Goal: Task Accomplishment & Management: Manage account settings

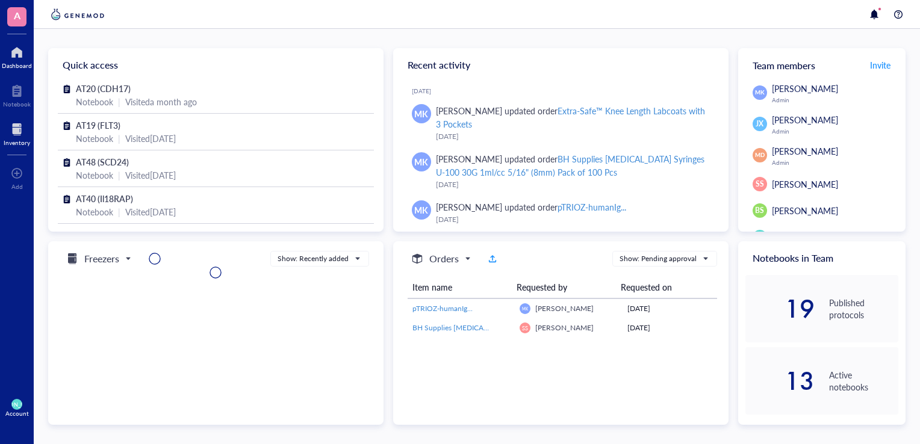
click at [17, 140] on div "Inventory" at bounding box center [17, 142] width 26 height 7
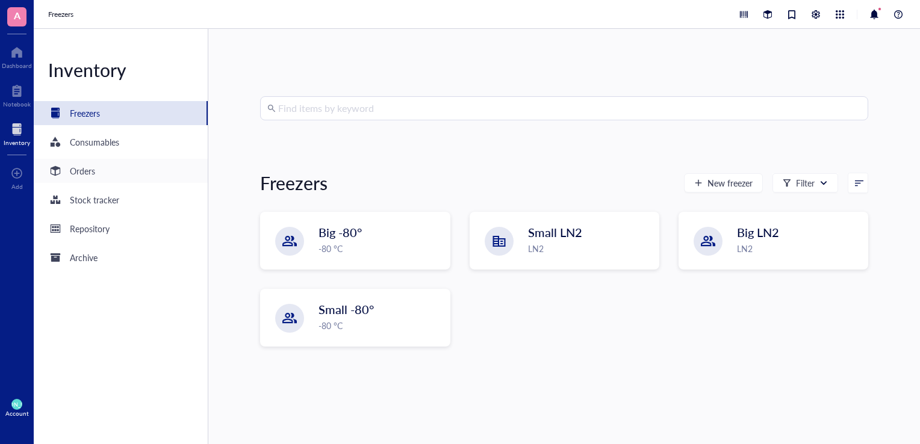
click at [96, 176] on div "Orders" at bounding box center [121, 171] width 174 height 24
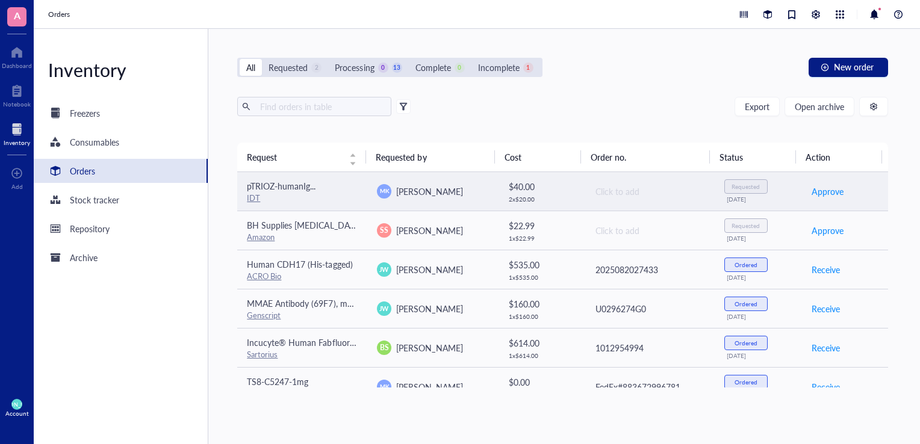
click at [298, 187] on span "pTRIOZ-humanIg..." at bounding box center [281, 186] width 69 height 12
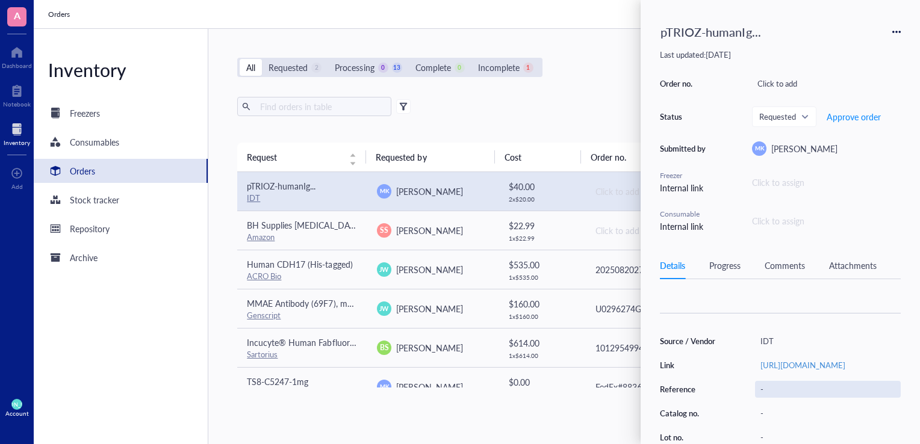
scroll to position [160, 0]
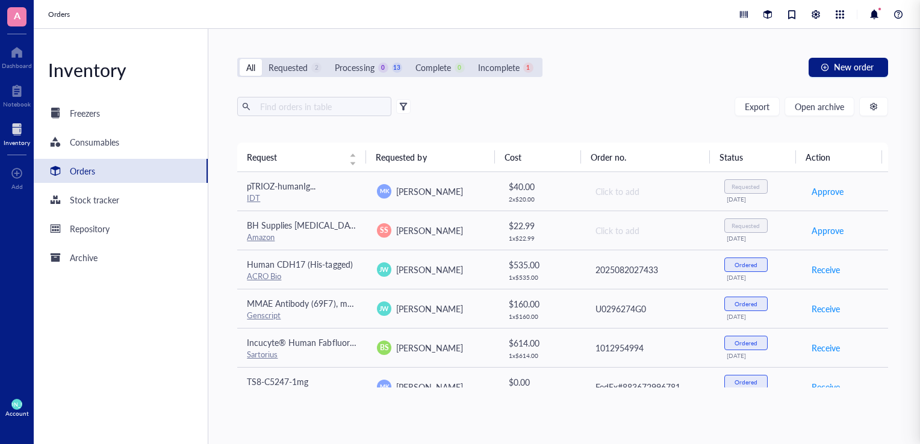
click at [412, 405] on div "All Requested 2 Processing 0 13 Complete 0 Incomplete 1 New order Export Open a…" at bounding box center [562, 236] width 708 height 415
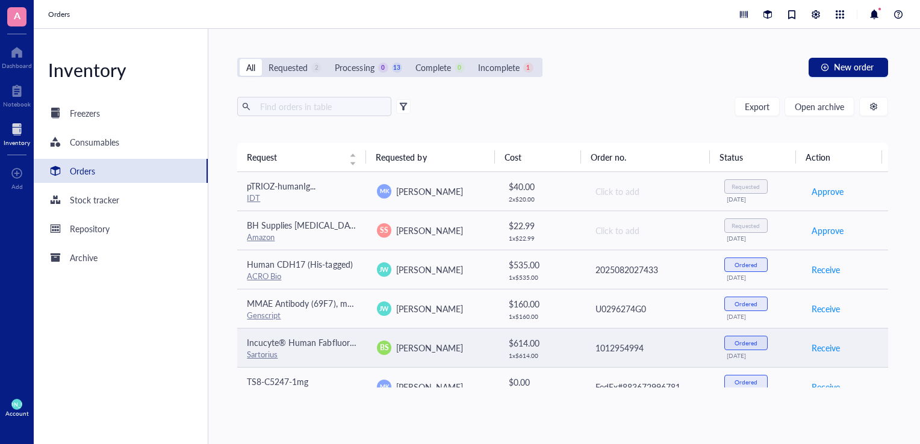
click at [338, 350] on div "Sartorius" at bounding box center [302, 354] width 111 height 11
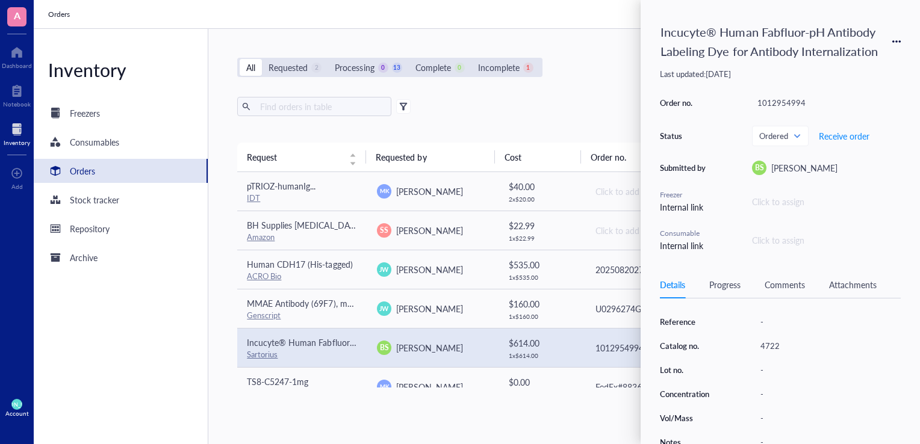
scroll to position [234, 0]
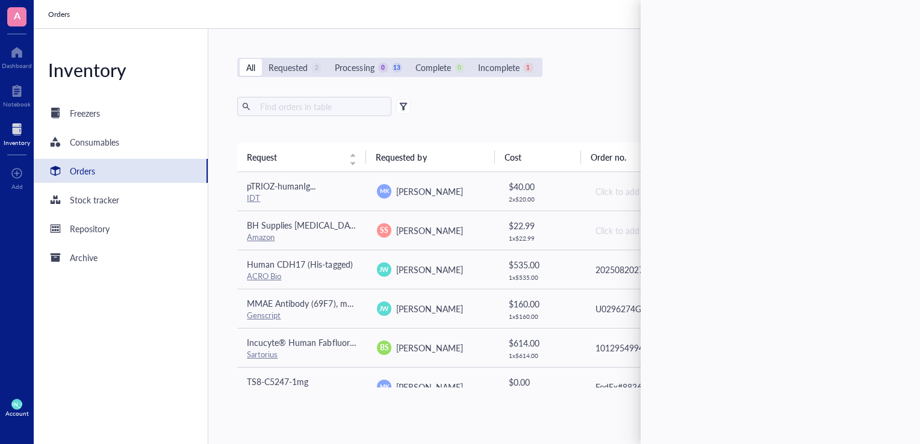
click at [581, 96] on div "All Requested 2 Processing 0 13 Complete 0 Incomplete 1 New order Export Open a…" at bounding box center [562, 236] width 708 height 415
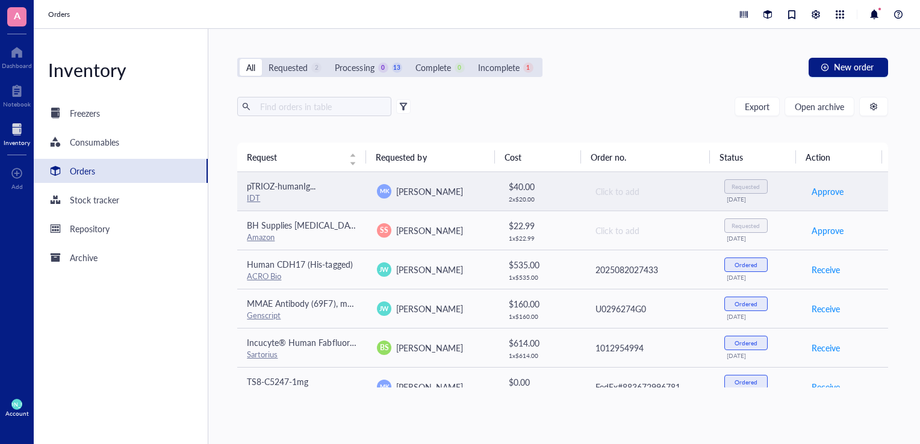
click at [276, 187] on span "pTRIOZ-humanIg..." at bounding box center [281, 186] width 69 height 12
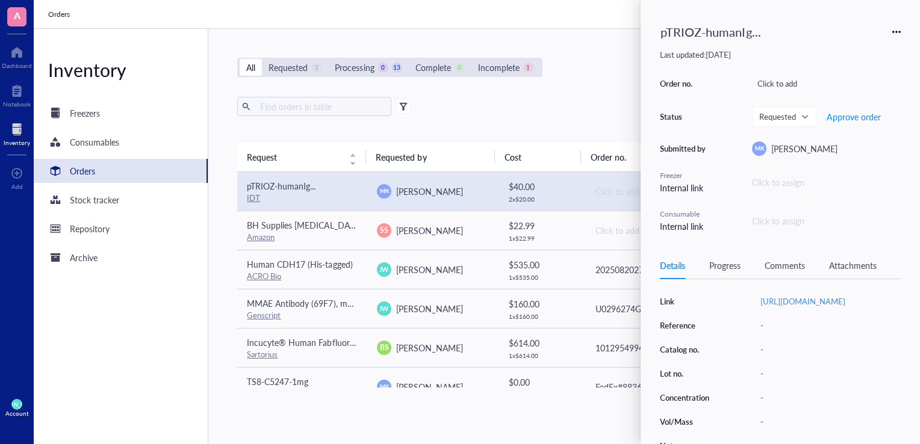
scroll to position [160, 0]
click at [894, 34] on icon at bounding box center [896, 32] width 8 height 8
click at [783, 271] on div "Details Progress Comments Attachments" at bounding box center [780, 265] width 241 height 27
click at [783, 264] on div "Comments" at bounding box center [784, 265] width 40 height 13
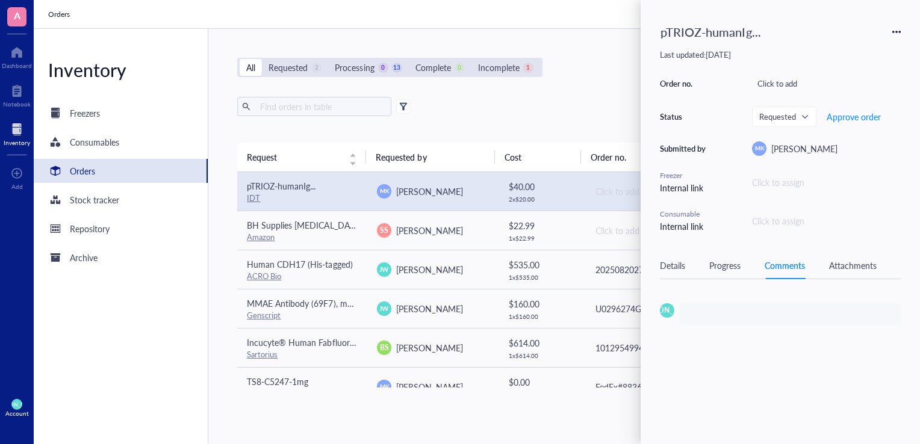
scroll to position [0, 0]
click at [896, 29] on icon at bounding box center [896, 32] width 8 height 8
click at [855, 70] on span "Add to freezer" at bounding box center [854, 68] width 76 height 13
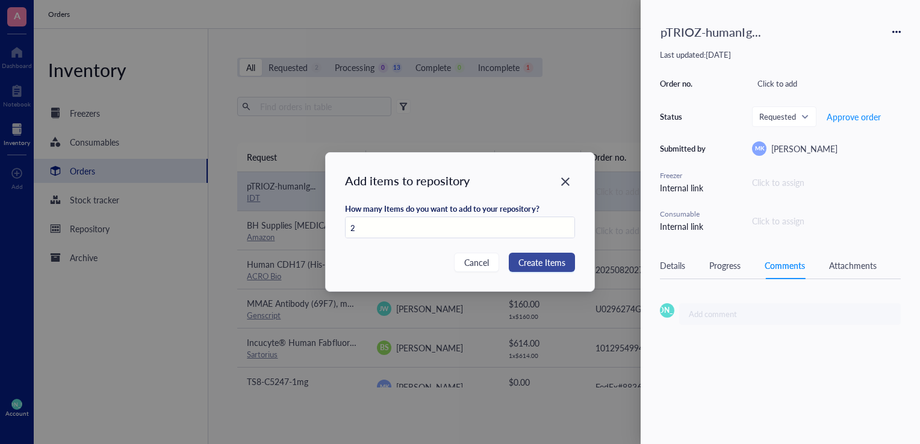
click at [527, 265] on span "Create Items" at bounding box center [541, 262] width 47 height 13
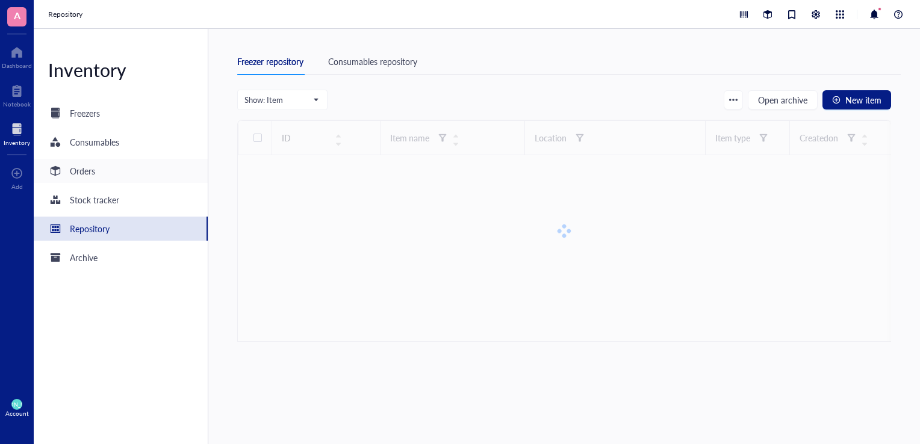
click at [91, 172] on div "Orders" at bounding box center [82, 170] width 25 height 13
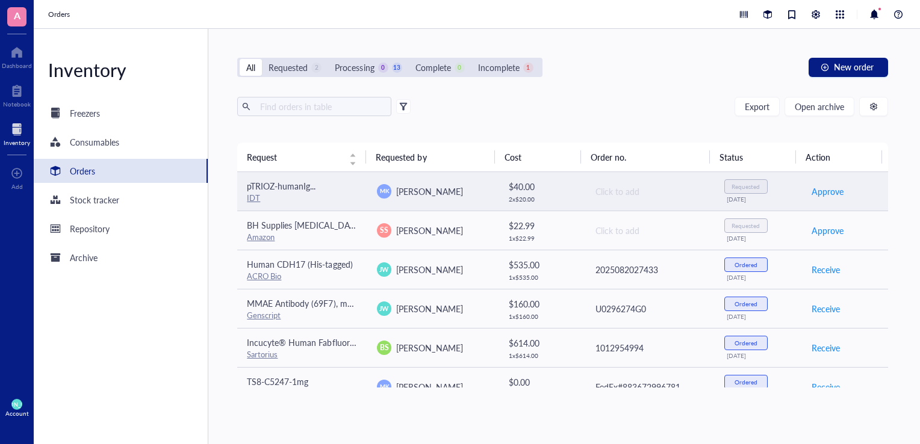
click at [599, 184] on td "Click to add" at bounding box center [649, 191] width 130 height 39
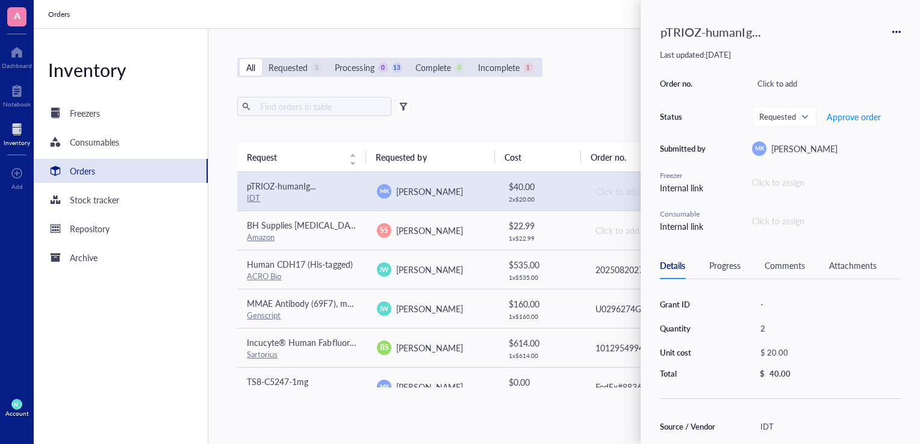
click at [767, 223] on div "Click to assign" at bounding box center [778, 220] width 52 height 13
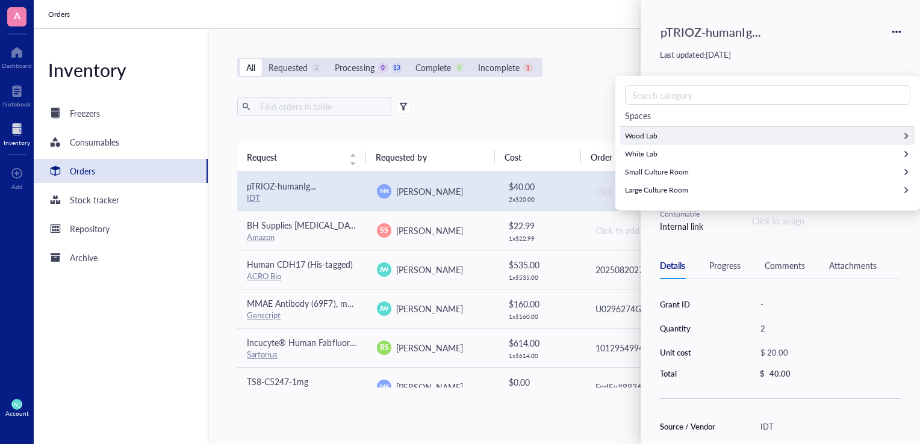
click at [900, 134] on div "Wood Lab" at bounding box center [767, 136] width 295 height 18
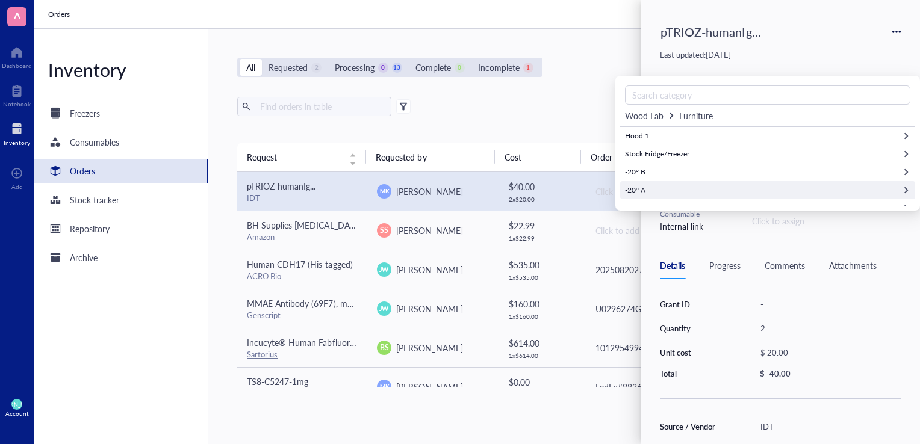
click at [742, 187] on div "-20° A" at bounding box center [767, 190] width 295 height 18
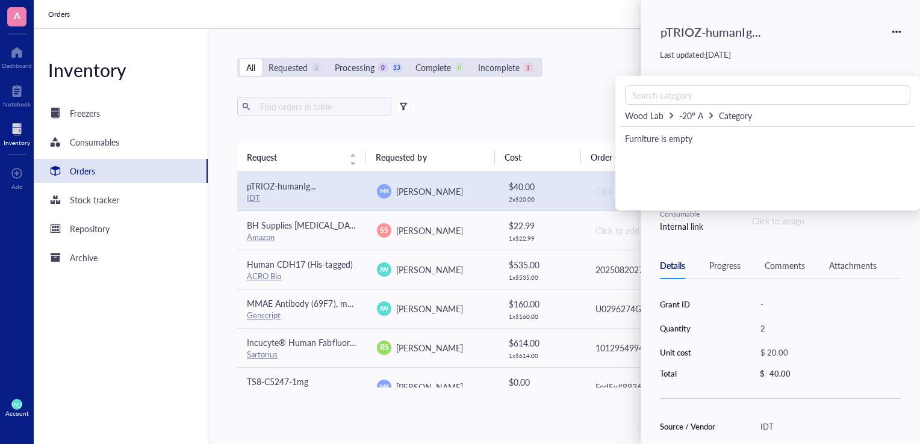
click at [642, 122] on div "Wood Lab" at bounding box center [644, 115] width 39 height 13
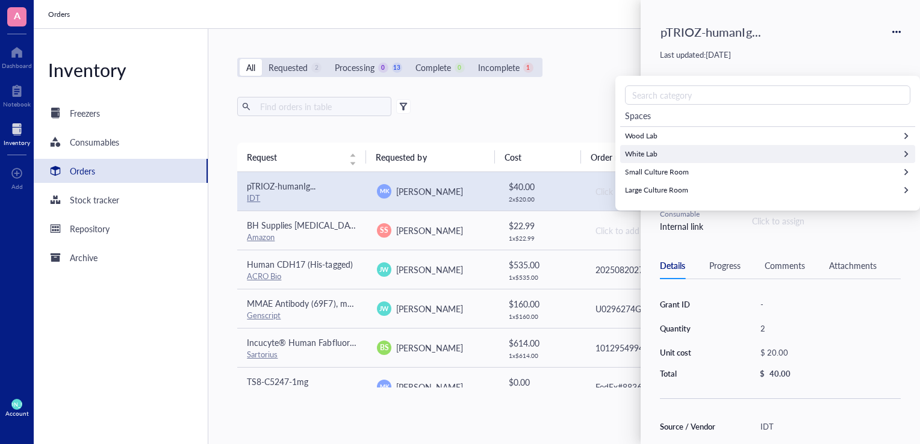
click at [669, 153] on div "White Lab" at bounding box center [767, 154] width 295 height 18
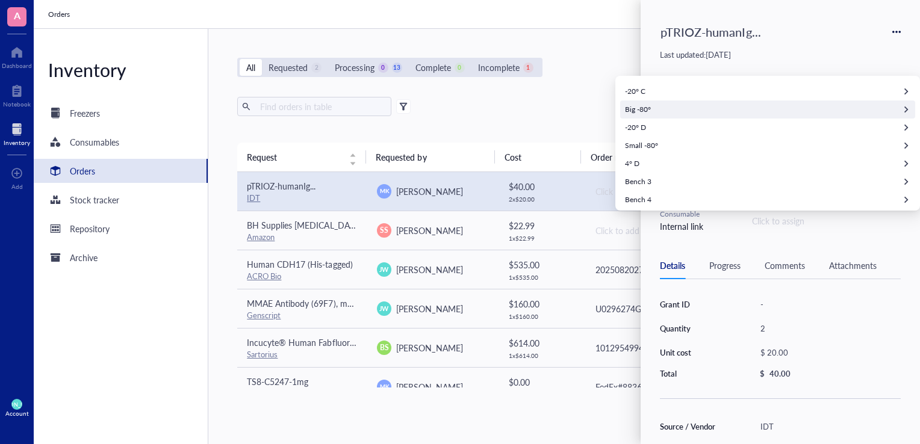
scroll to position [65, 0]
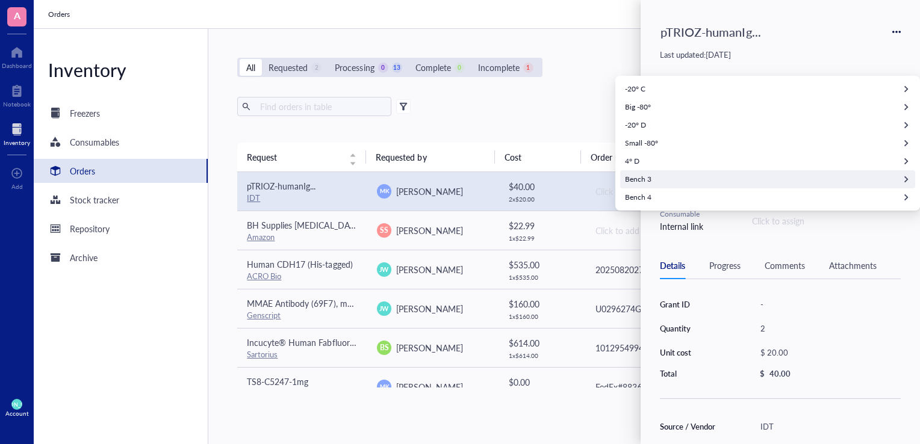
click at [665, 179] on div "Bench 3" at bounding box center [767, 179] width 295 height 18
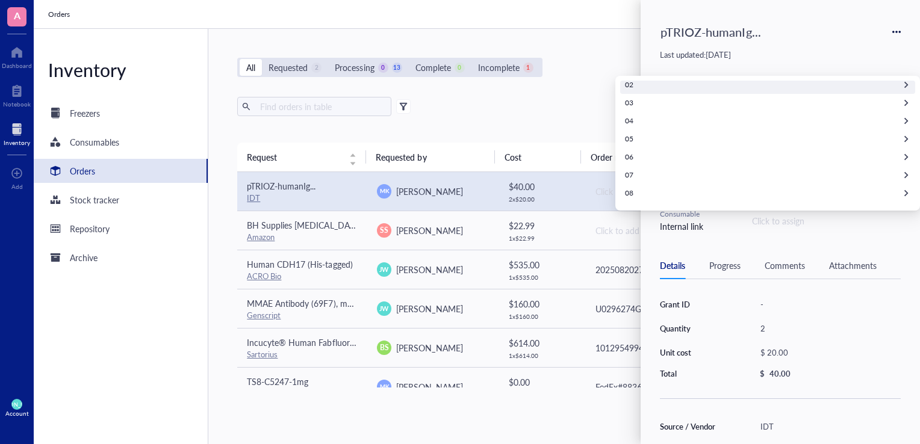
scroll to position [70, 0]
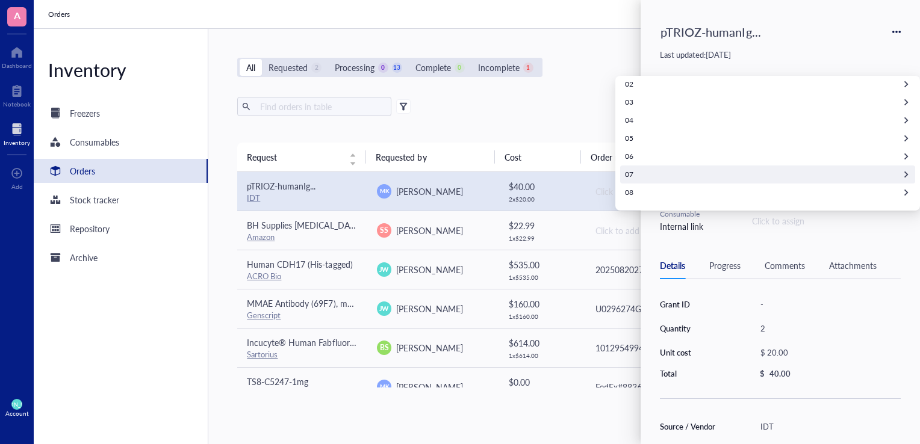
click at [640, 168] on div "07" at bounding box center [767, 175] width 295 height 18
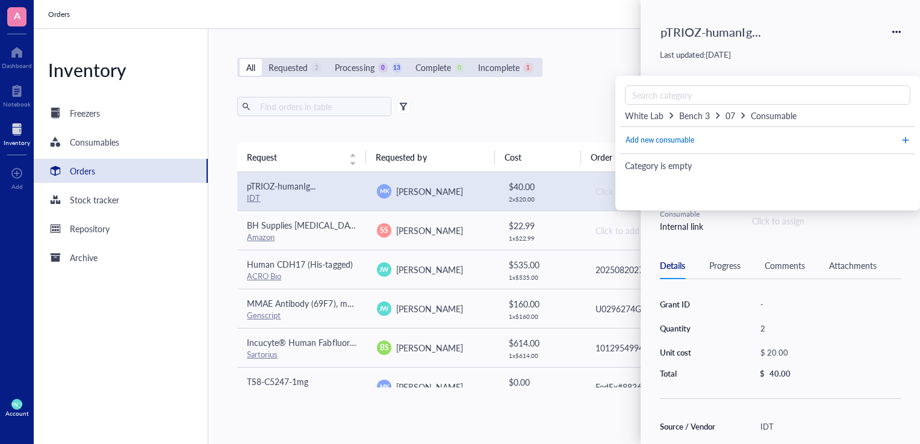
click at [670, 137] on span "Add new consumable" at bounding box center [659, 140] width 69 height 11
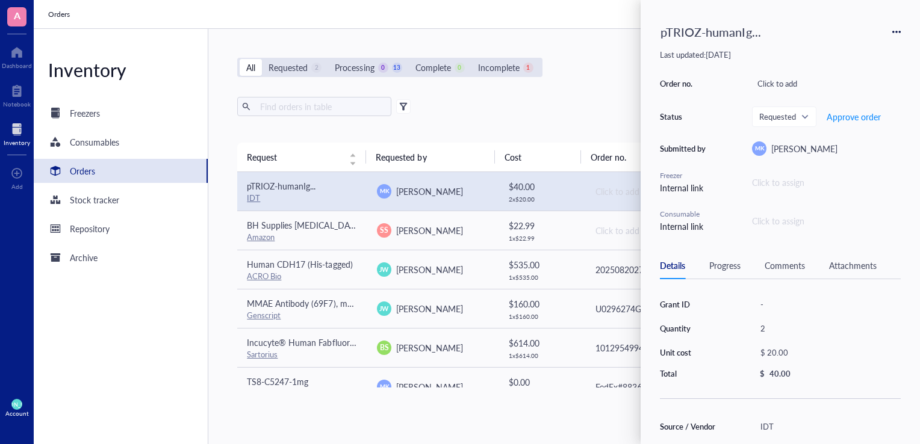
type input "[DATE]"
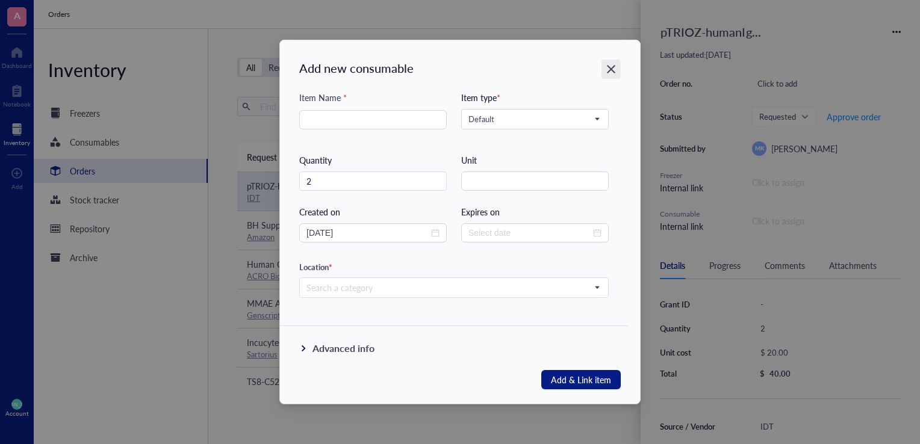
click at [605, 67] on icon "Close" at bounding box center [610, 69] width 11 height 11
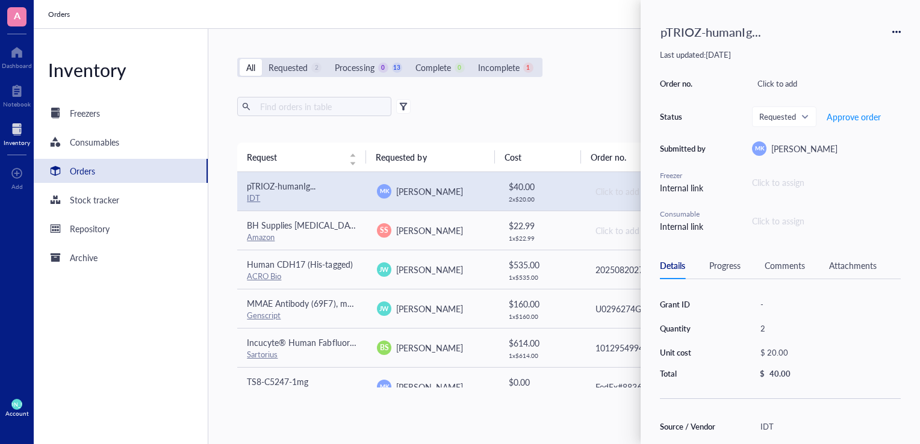
click at [893, 30] on icon at bounding box center [896, 32] width 8 height 8
click at [864, 83] on span "Add to consumables" at bounding box center [854, 87] width 76 height 13
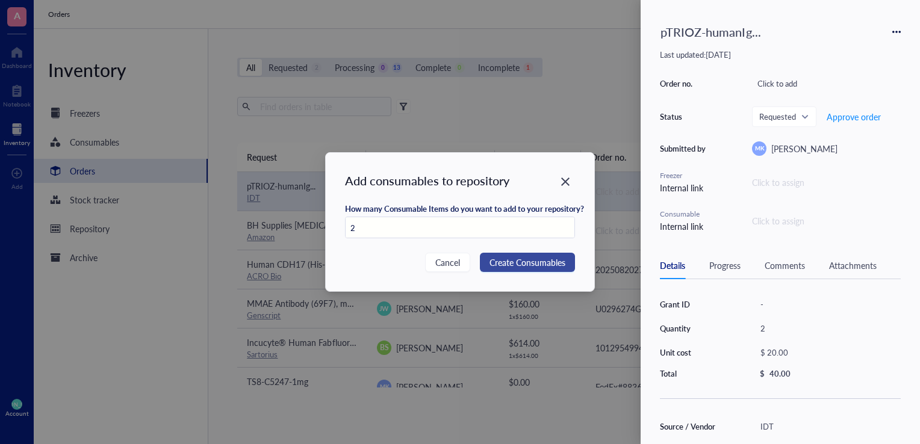
click at [517, 258] on span "Create Consumables" at bounding box center [527, 262] width 76 height 13
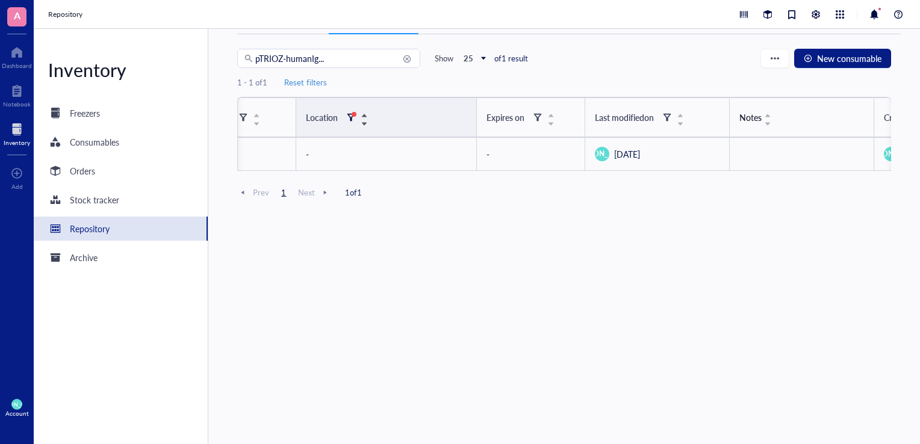
click at [351, 113] on div at bounding box center [353, 114] width 5 height 5
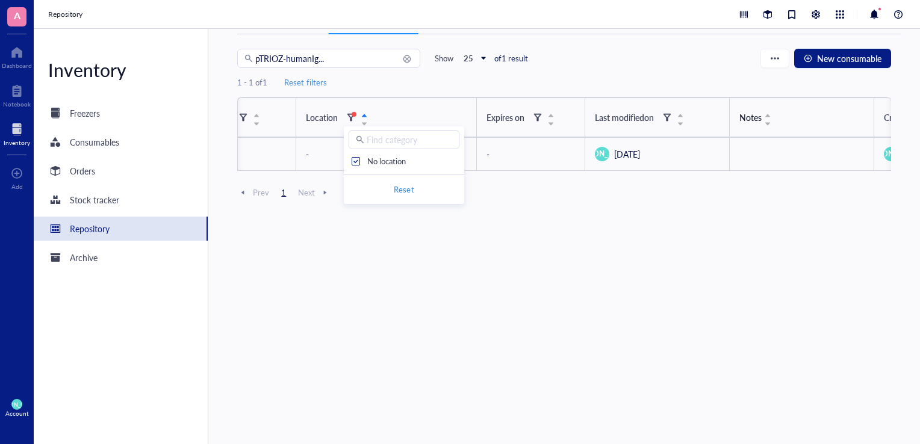
click at [385, 140] on input "search" at bounding box center [409, 140] width 85 height 18
click at [406, 190] on span "Reset" at bounding box center [404, 189] width 20 height 11
click at [433, 82] on div "1 - 1 of 1" at bounding box center [564, 82] width 654 height 29
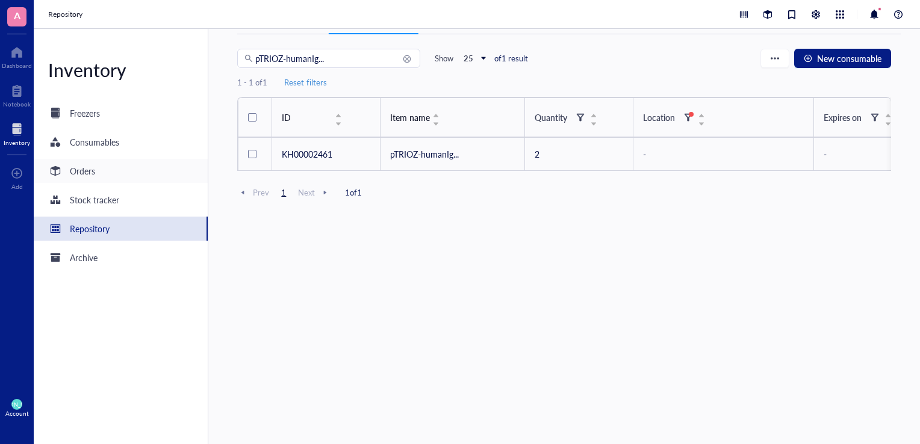
click at [75, 168] on div "Orders" at bounding box center [82, 170] width 25 height 13
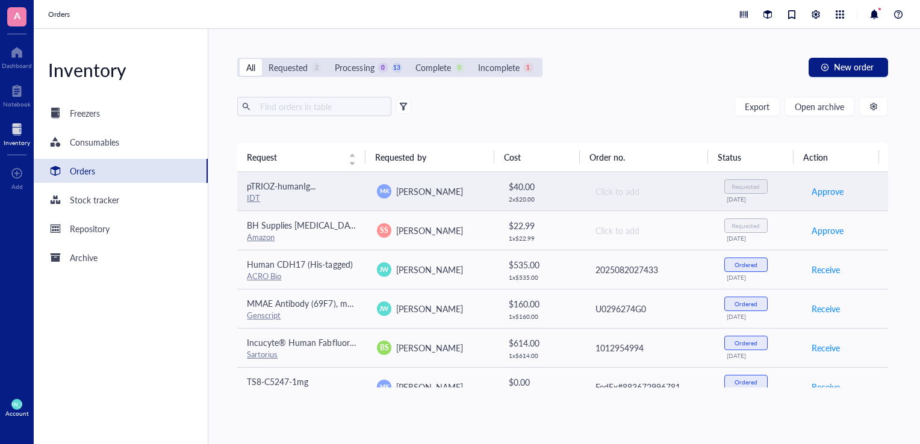
click at [560, 187] on div "$ 40.00" at bounding box center [542, 186] width 66 height 13
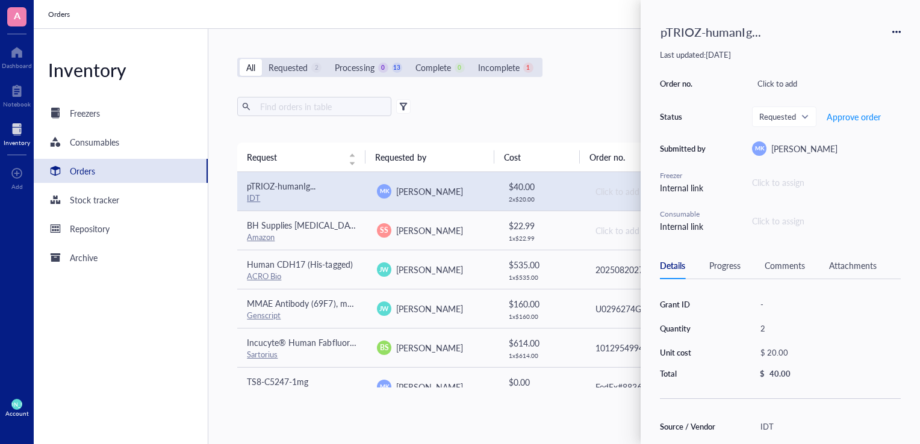
click at [720, 270] on div "Progress" at bounding box center [724, 265] width 31 height 13
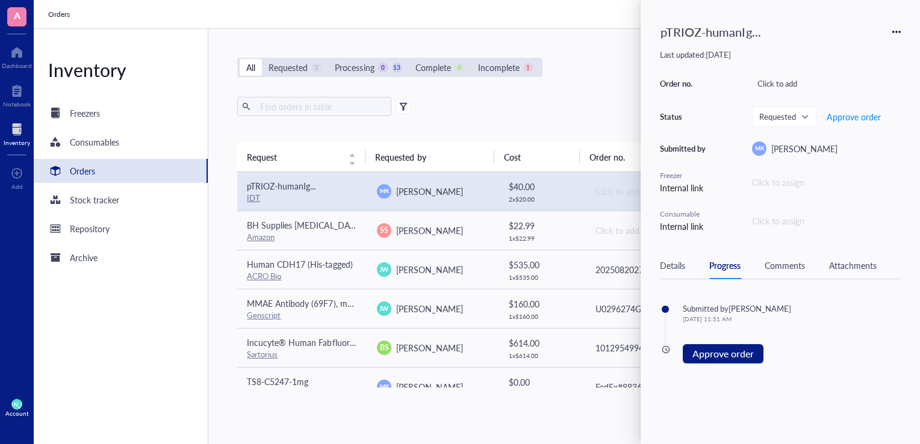
click at [681, 265] on div "Details" at bounding box center [672, 265] width 25 height 13
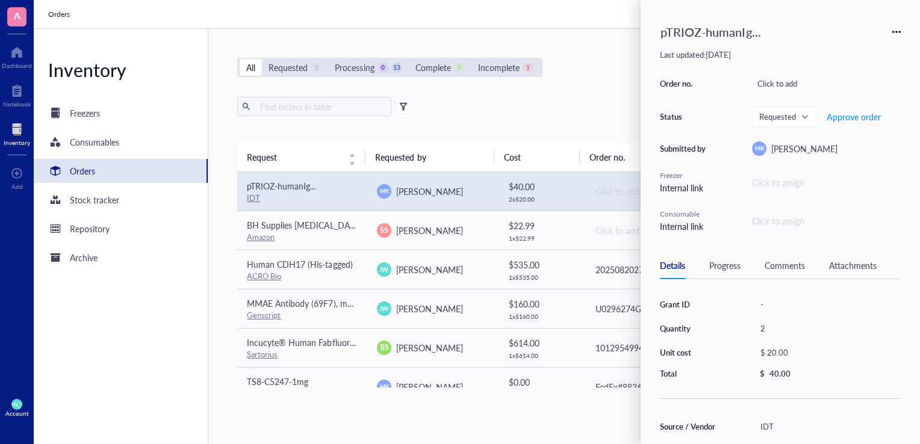
click at [896, 33] on icon at bounding box center [896, 32] width 8 height 8
click at [776, 56] on div "Last updated: [DATE]" at bounding box center [780, 54] width 241 height 11
click at [785, 266] on div "Comments" at bounding box center [784, 265] width 40 height 13
click at [777, 218] on div "Click to assign" at bounding box center [778, 220] width 52 height 13
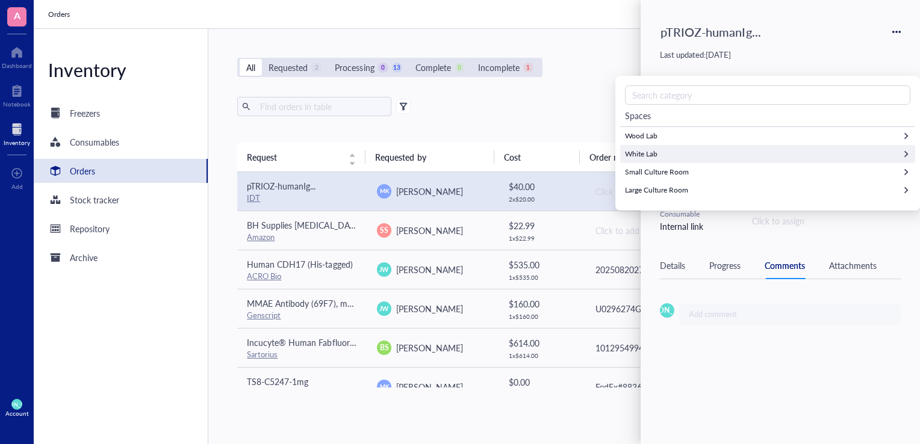
click at [658, 154] on div "White Lab" at bounding box center [767, 154] width 295 height 18
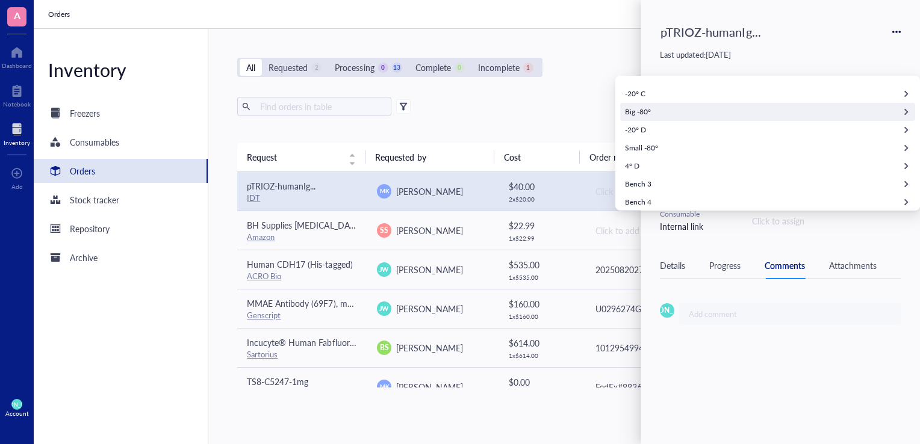
scroll to position [65, 0]
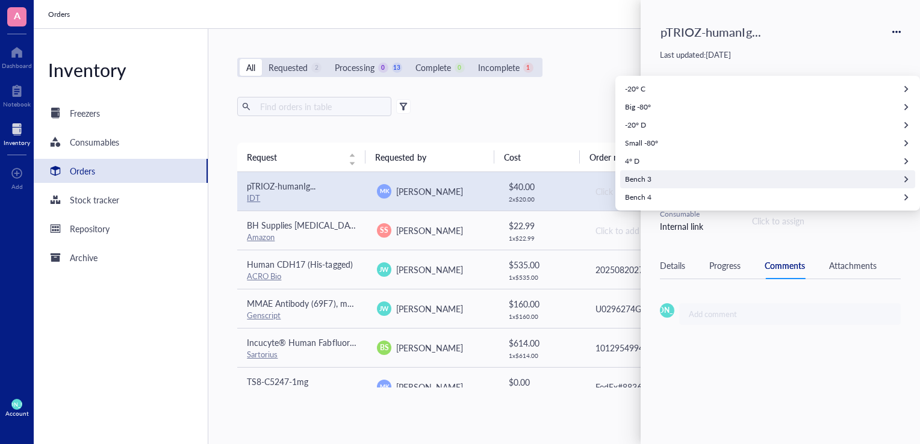
click at [663, 178] on div "Bench 3" at bounding box center [767, 179] width 295 height 18
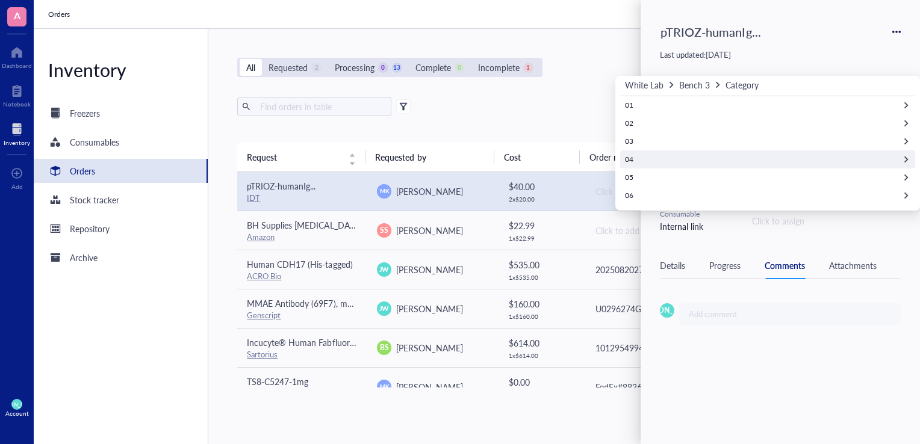
scroll to position [54, 0]
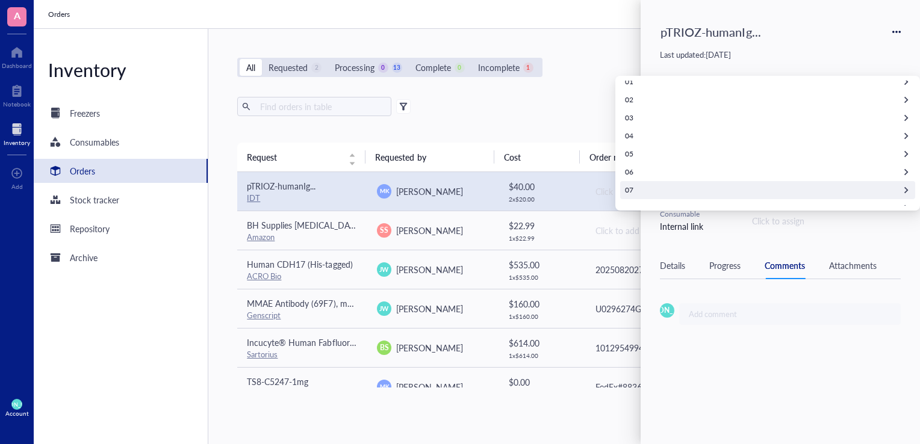
click at [645, 185] on div "07" at bounding box center [767, 190] width 295 height 18
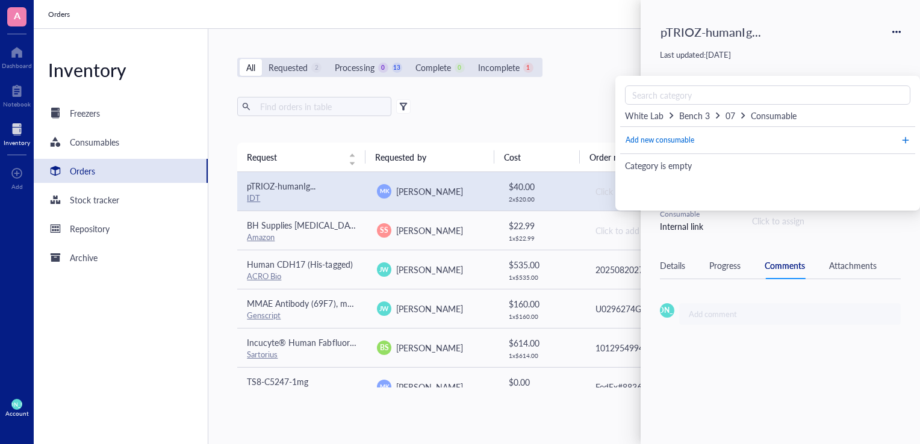
click at [715, 136] on button "Add new consumable" at bounding box center [767, 140] width 285 height 19
type input "2"
type input "[DATE]"
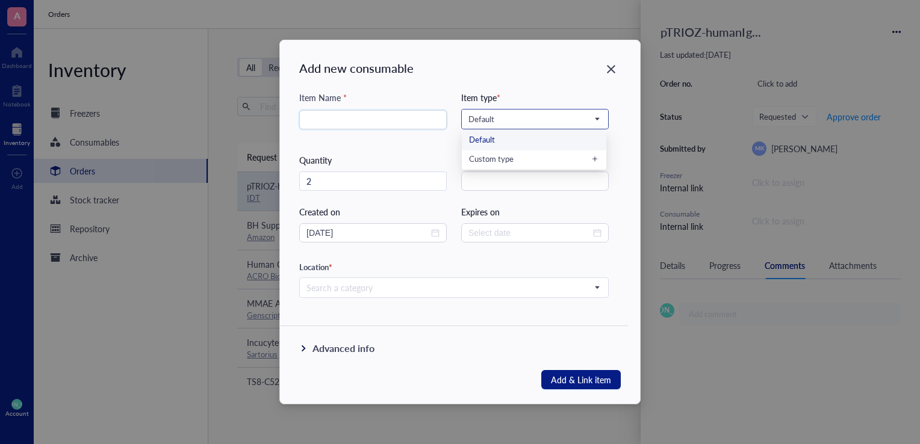
click at [522, 115] on span "Default" at bounding box center [533, 119] width 131 height 11
click at [506, 176] on input "string" at bounding box center [534, 181] width 147 height 19
click at [377, 117] on input "search" at bounding box center [372, 120] width 133 height 18
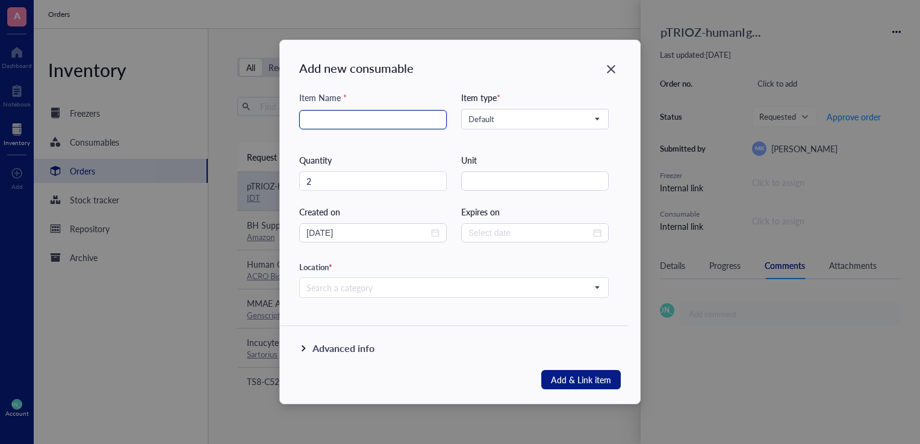
type input "P"
type input "L"
type input "p"
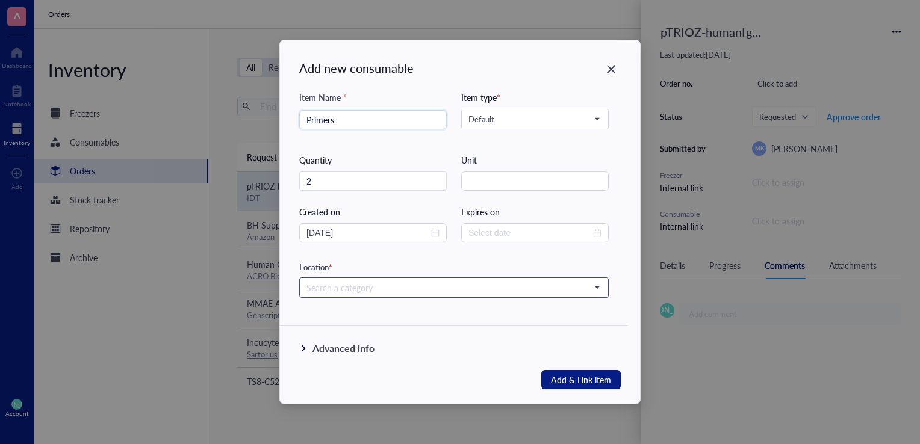
type input "Primers"
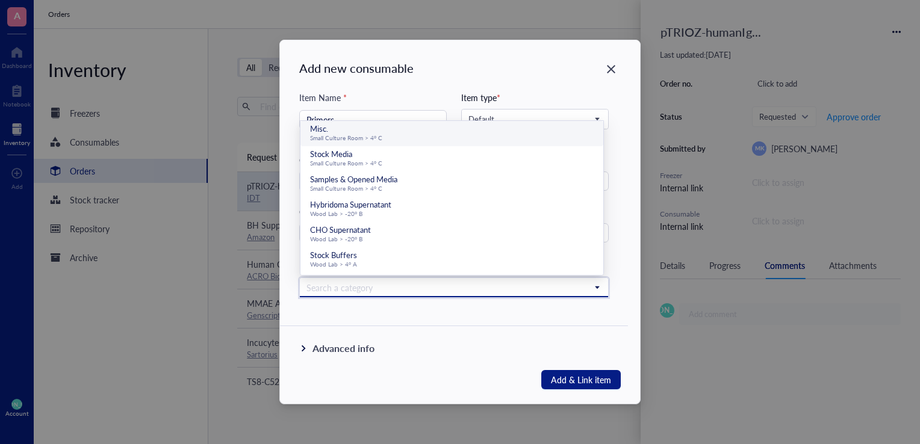
click at [377, 288] on input "search" at bounding box center [448, 288] width 284 height 18
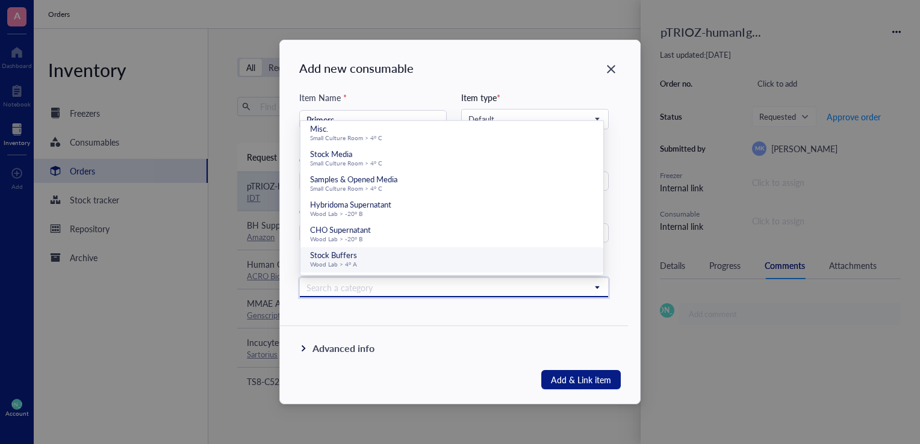
click at [354, 317] on div "Item Name * Primers Item type * Default Default Custom type Quantity 2 Unit Cre…" at bounding box center [454, 240] width 348 height 299
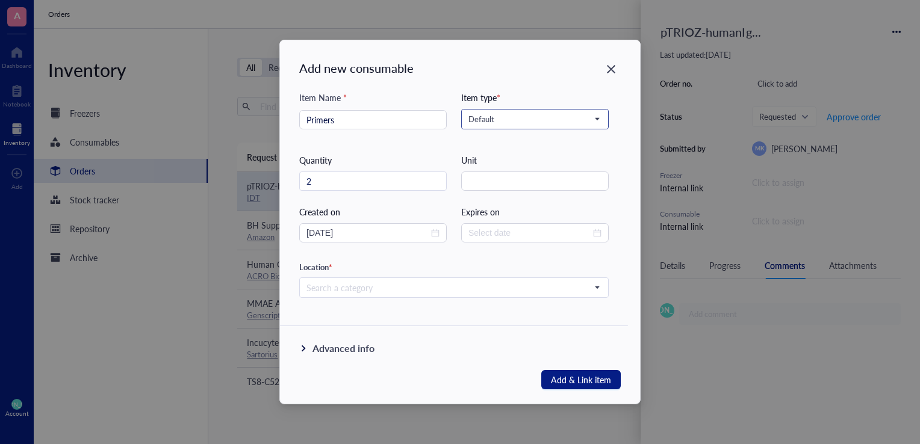
click at [512, 119] on span "Default" at bounding box center [533, 119] width 131 height 11
click at [499, 164] on div "Custom type" at bounding box center [534, 158] width 130 height 11
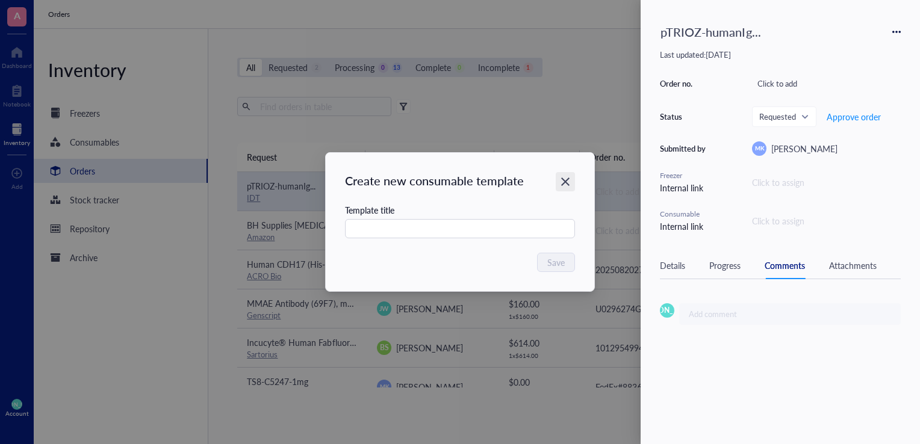
click at [565, 179] on icon "Close" at bounding box center [565, 181] width 11 height 11
type input "[DATE]"
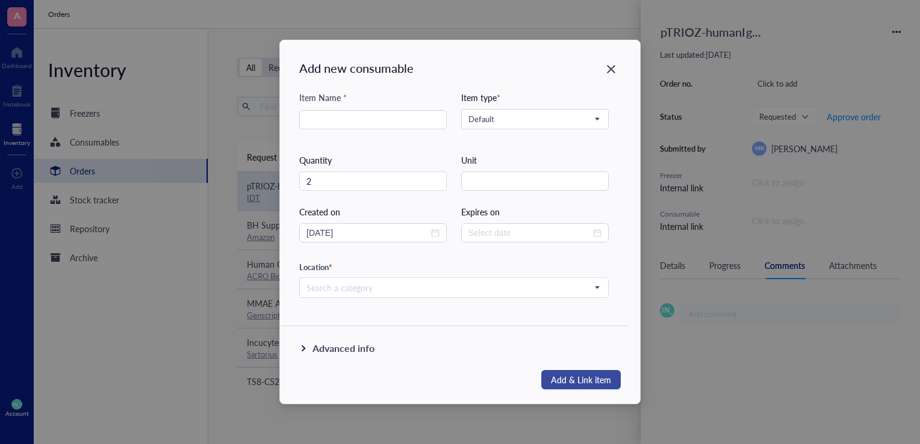
click at [561, 377] on span "Add & Link item" at bounding box center [581, 380] width 60 height 14
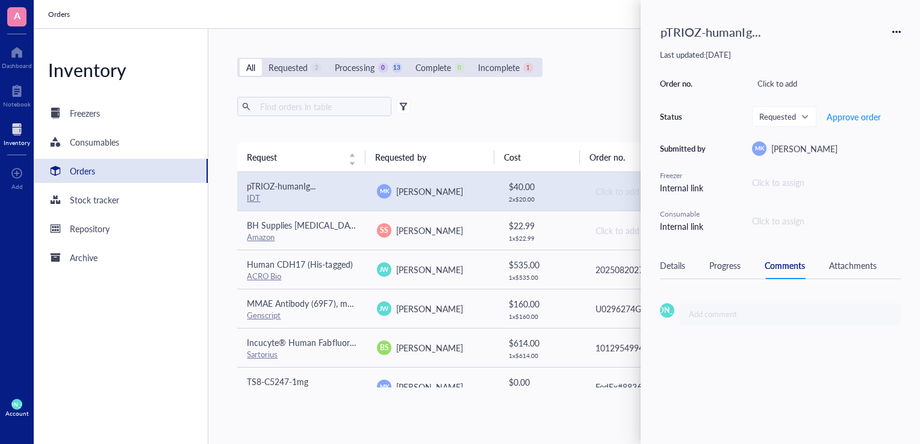
click at [666, 262] on div "Details" at bounding box center [672, 265] width 25 height 13
click at [715, 266] on div "Progress" at bounding box center [724, 265] width 31 height 13
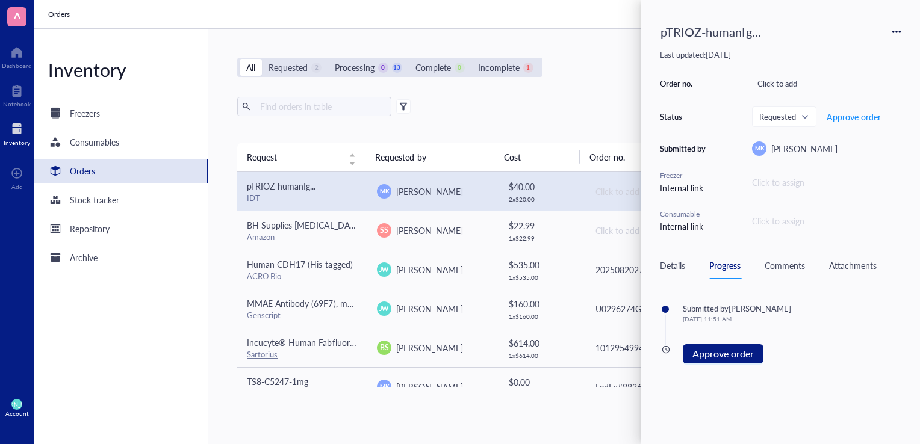
click at [669, 263] on div "Details" at bounding box center [672, 265] width 25 height 13
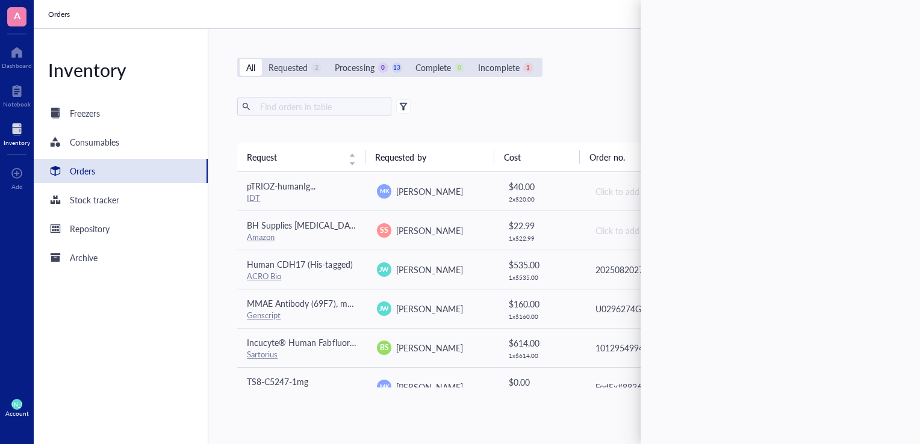
click at [553, 99] on div "Export Open archive" at bounding box center [562, 106] width 651 height 19
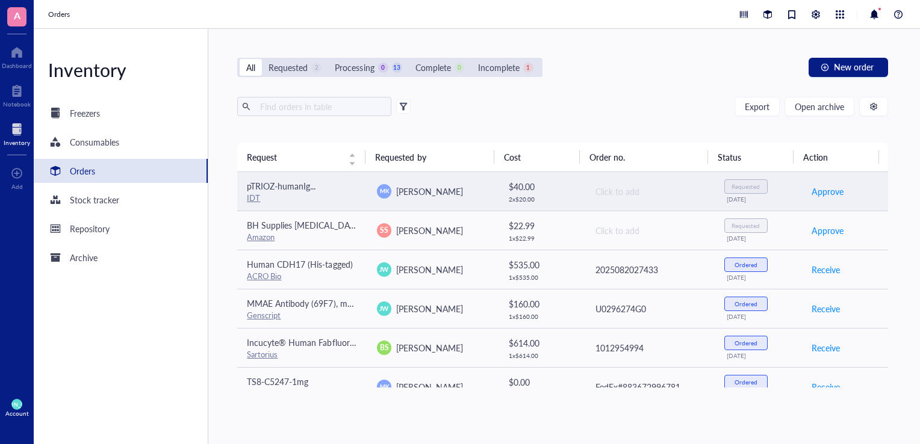
click at [649, 191] on div "Click to add" at bounding box center [650, 191] width 110 height 13
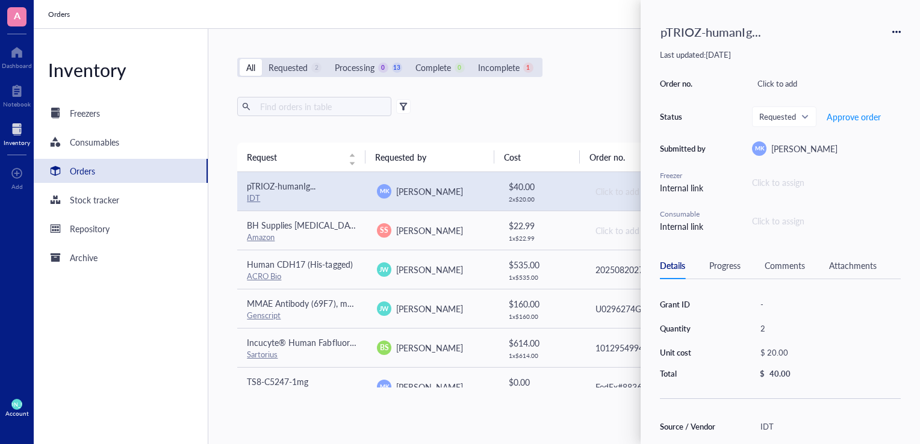
click at [720, 264] on div "Progress" at bounding box center [724, 265] width 31 height 13
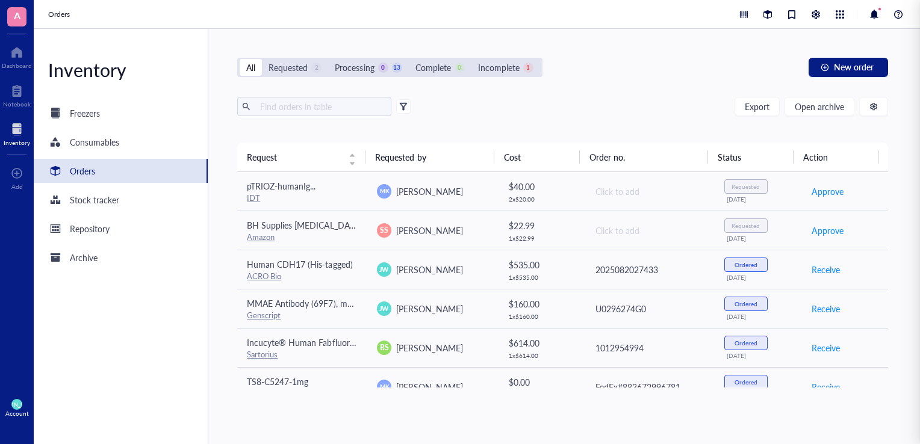
click at [550, 78] on div "All Requested 2 Processing 0 13 Complete 0 Incomplete 1 New order Export Open a…" at bounding box center [562, 236] width 708 height 415
click at [640, 73] on div "All Requested 2 Processing 0 13 Complete 0 Incomplete 1 New order" at bounding box center [562, 67] width 651 height 19
click at [590, 125] on div "Export Open archive Requester Requested on Source / Vendor Last updated" at bounding box center [562, 120] width 651 height 46
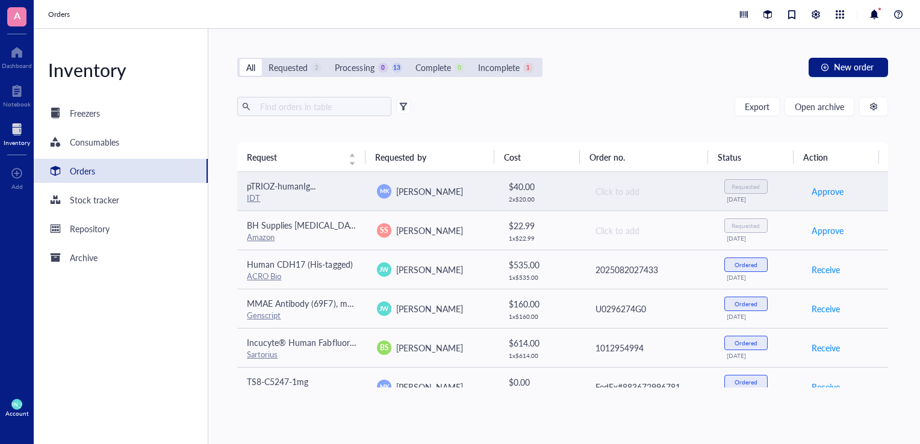
click at [348, 190] on div "pTRIOZ-humanIg..." at bounding box center [302, 185] width 111 height 13
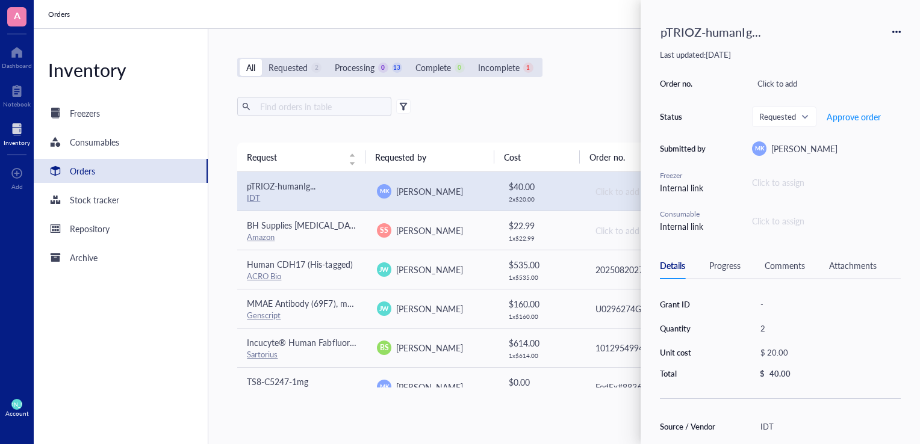
click at [784, 222] on div "Click to assign" at bounding box center [778, 220] width 52 height 13
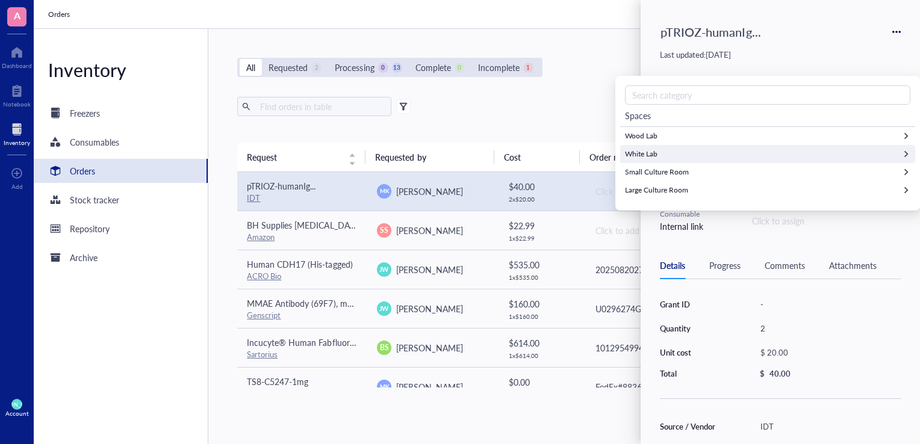
click at [693, 158] on div "White Lab" at bounding box center [767, 154] width 295 height 18
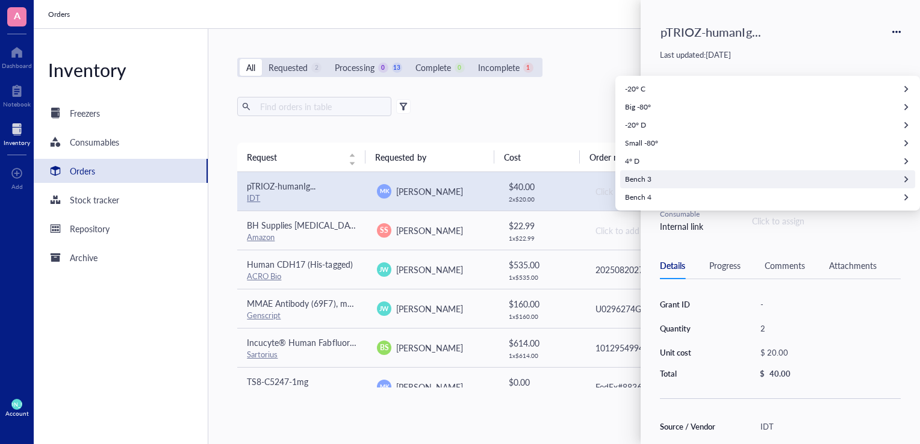
click at [644, 177] on div "Bench 3" at bounding box center [638, 179] width 26 height 11
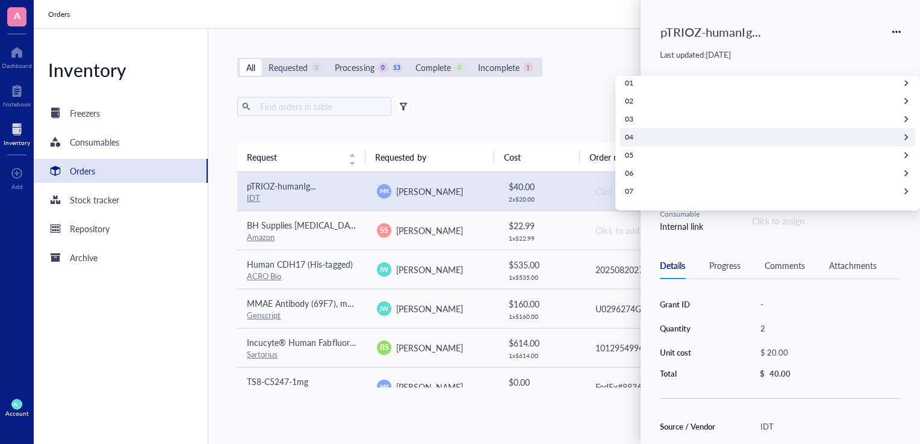
scroll to position [55, 0]
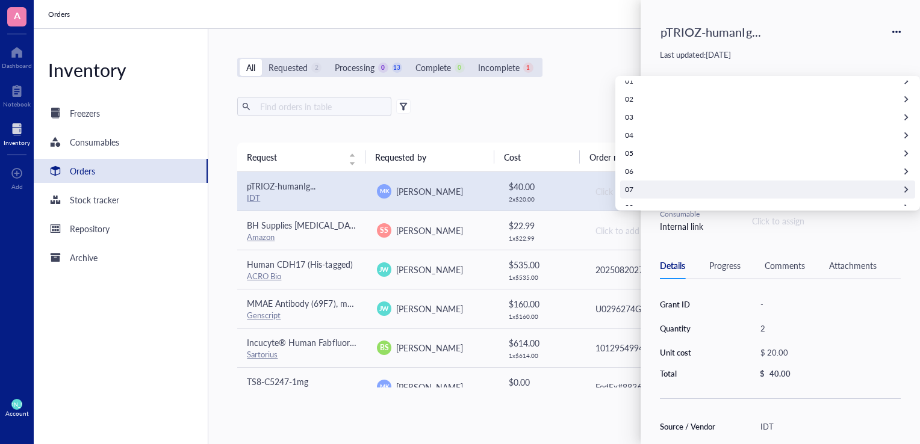
click at [644, 184] on div "07" at bounding box center [767, 190] width 295 height 18
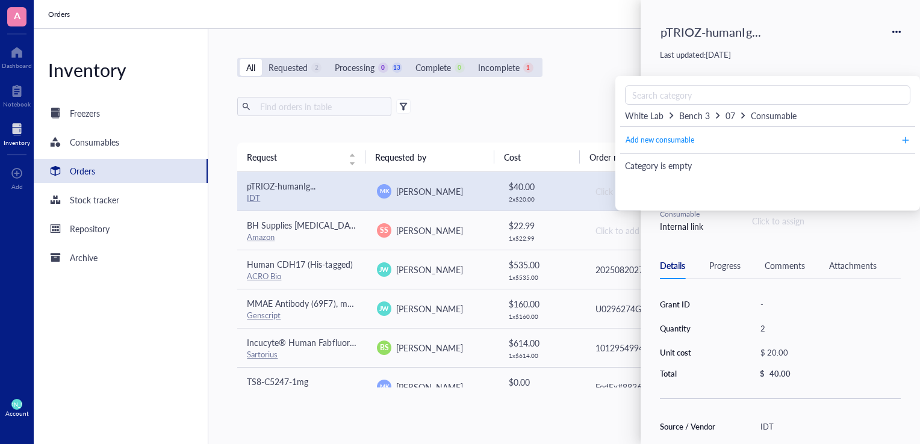
scroll to position [0, 0]
click at [675, 137] on span "Add new consumable" at bounding box center [659, 140] width 69 height 11
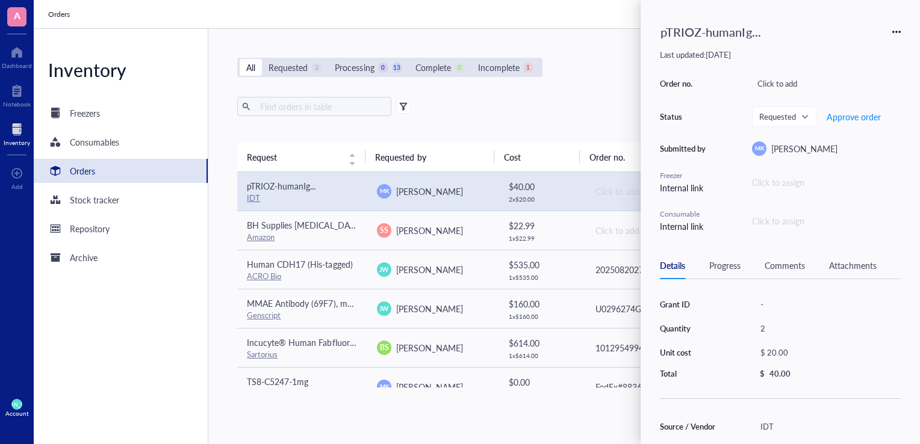
type input "[DATE]"
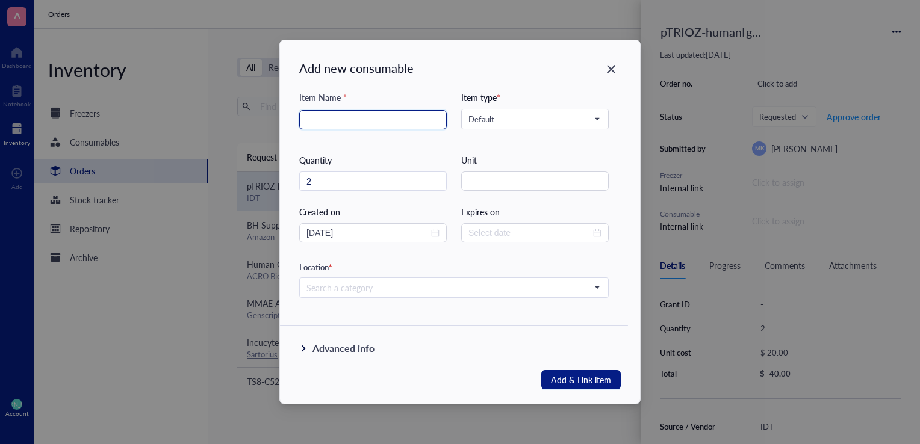
click at [417, 128] on input "search" at bounding box center [372, 120] width 133 height 18
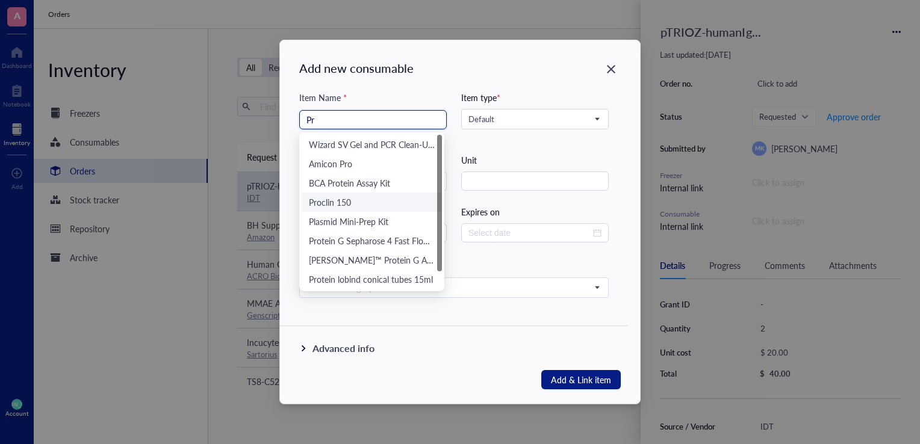
type input "P"
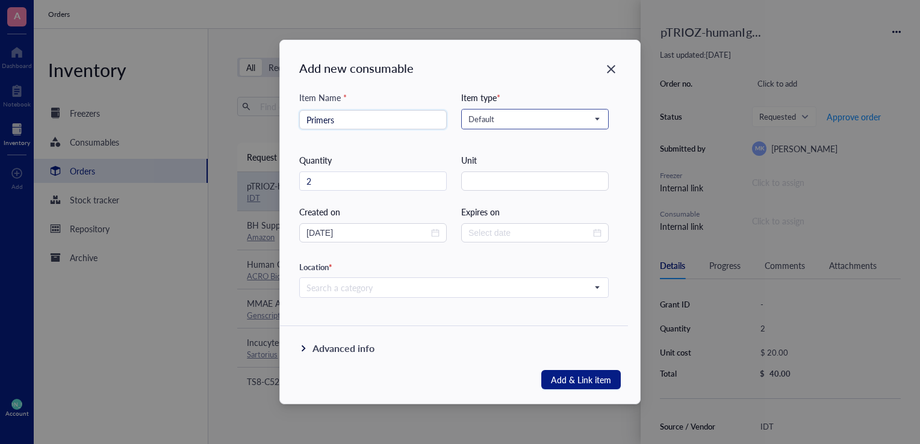
type input "Primers"
click at [550, 128] on input "search" at bounding box center [529, 119] width 122 height 18
click at [400, 158] on div "Quantity" at bounding box center [372, 159] width 147 height 13
click at [301, 344] on icon at bounding box center [303, 348] width 8 height 8
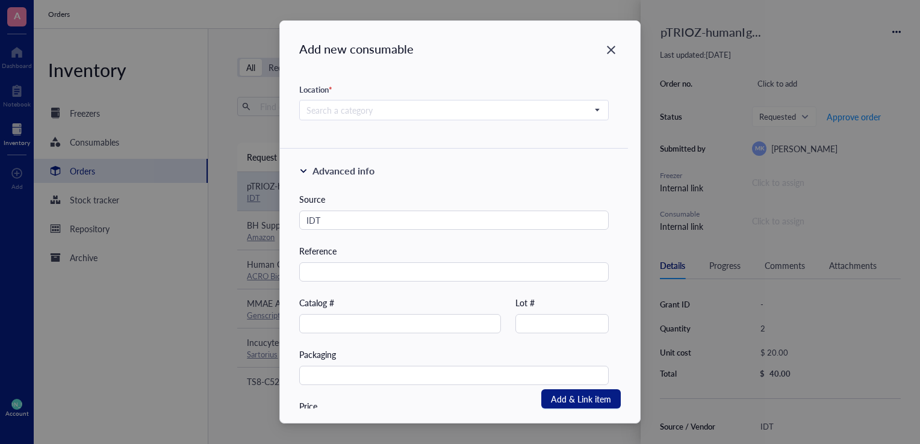
scroll to position [298, 0]
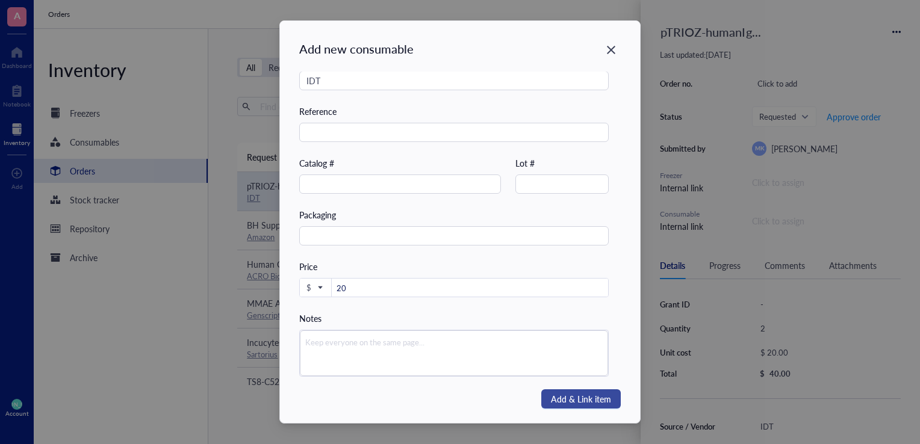
click at [565, 395] on span "Add & Link item" at bounding box center [581, 399] width 60 height 14
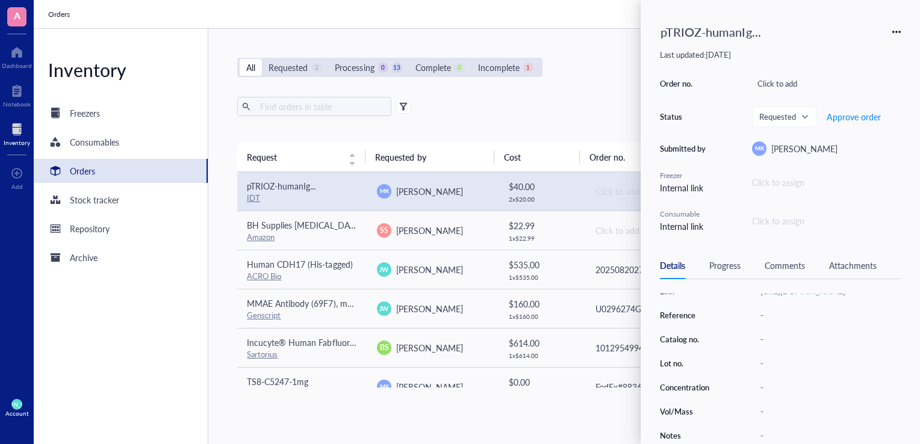
scroll to position [0, 0]
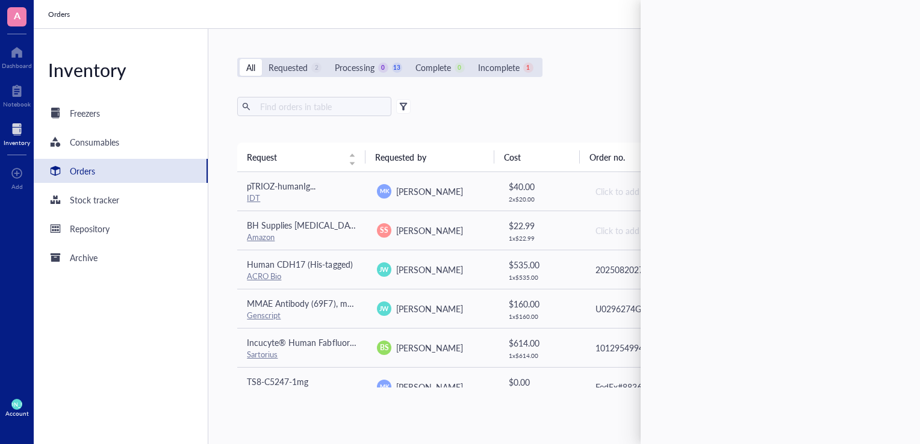
click at [585, 101] on div "Export Open archive" at bounding box center [562, 106] width 651 height 19
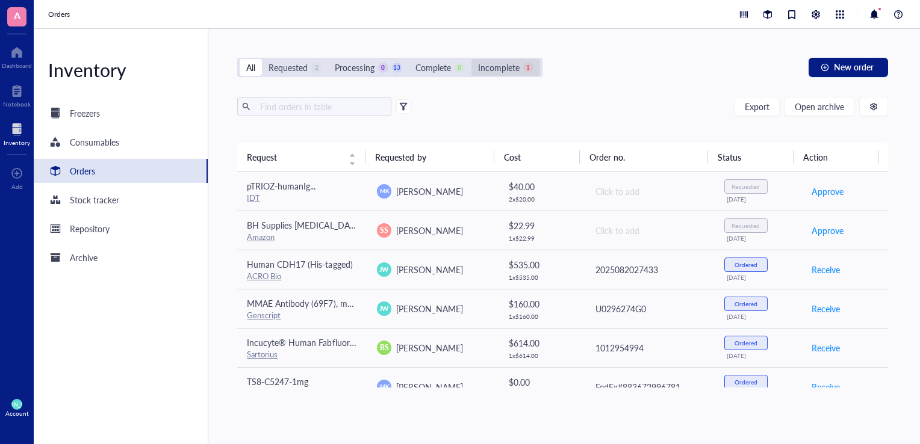
click at [501, 68] on div "Incomplete" at bounding box center [499, 67] width 42 height 13
click at [471, 59] on input "Incomplete 1" at bounding box center [471, 59] width 0 height 0
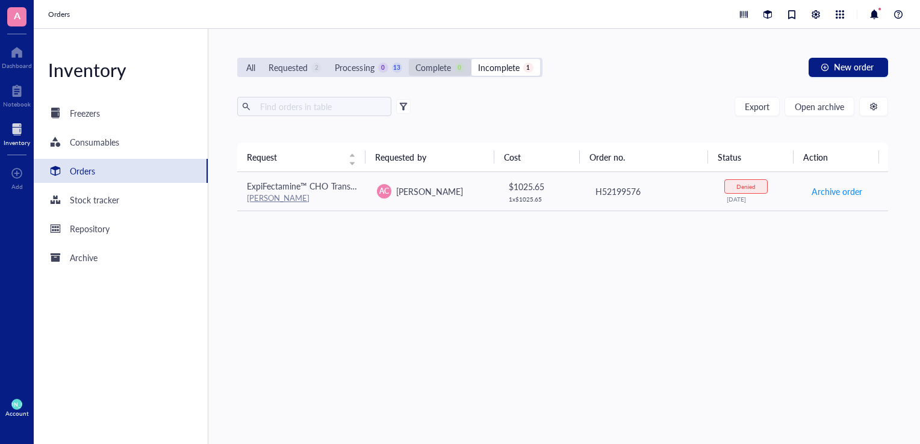
click at [447, 70] on div "Complete" at bounding box center [433, 67] width 36 height 13
click at [409, 59] on input "Complete 0" at bounding box center [409, 59] width 0 height 0
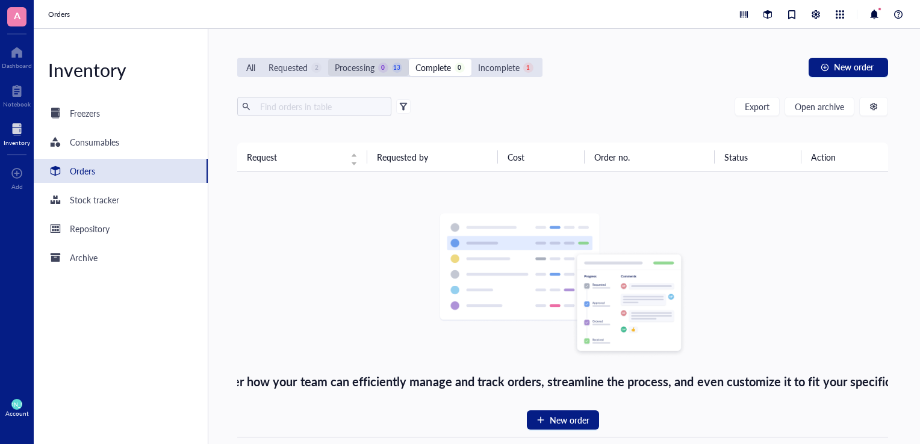
click at [368, 64] on div "Processing" at bounding box center [354, 67] width 39 height 13
click at [328, 59] on input "Processing 0 13" at bounding box center [328, 59] width 0 height 0
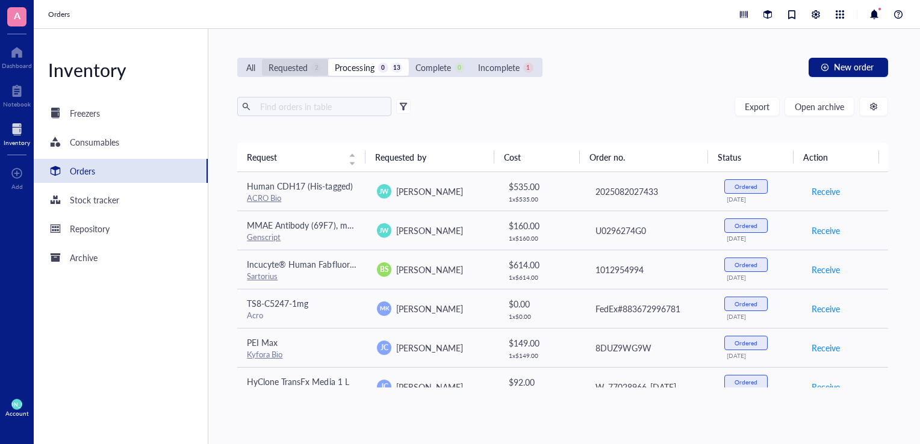
click at [282, 61] on div "Requested" at bounding box center [287, 67] width 39 height 13
click at [262, 59] on input "Requested 2" at bounding box center [262, 59] width 0 height 0
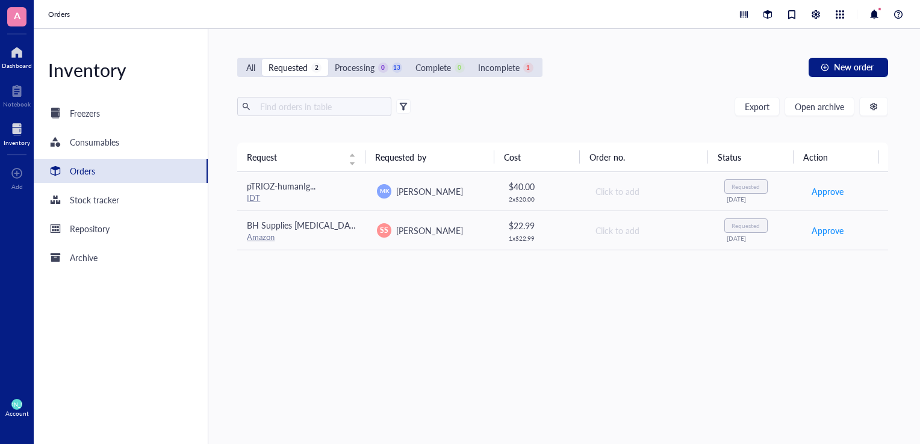
click at [3, 49] on div at bounding box center [17, 52] width 30 height 19
